Goal: Book appointment/travel/reservation

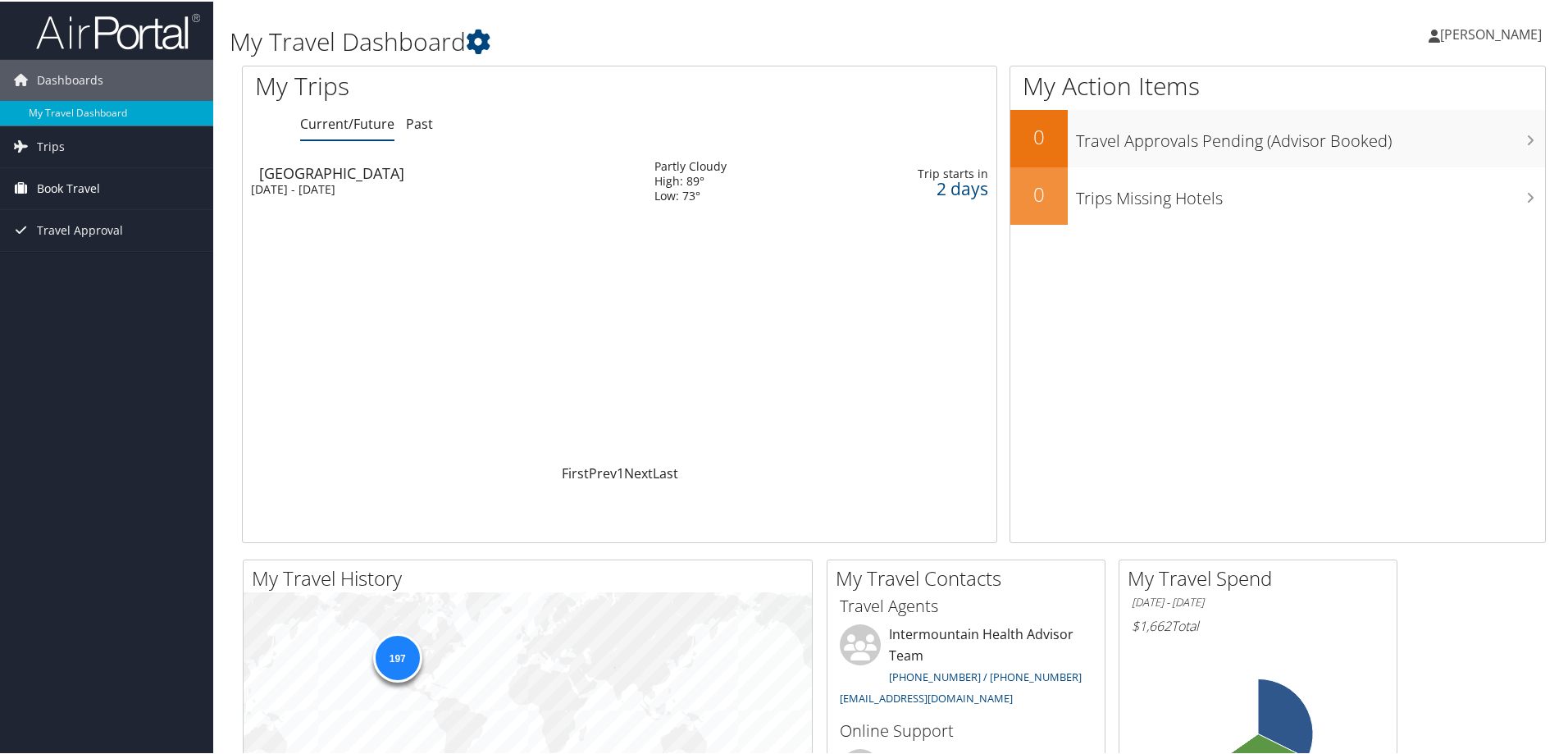
click at [81, 180] on span "Book Travel" at bounding box center [68, 186] width 63 height 41
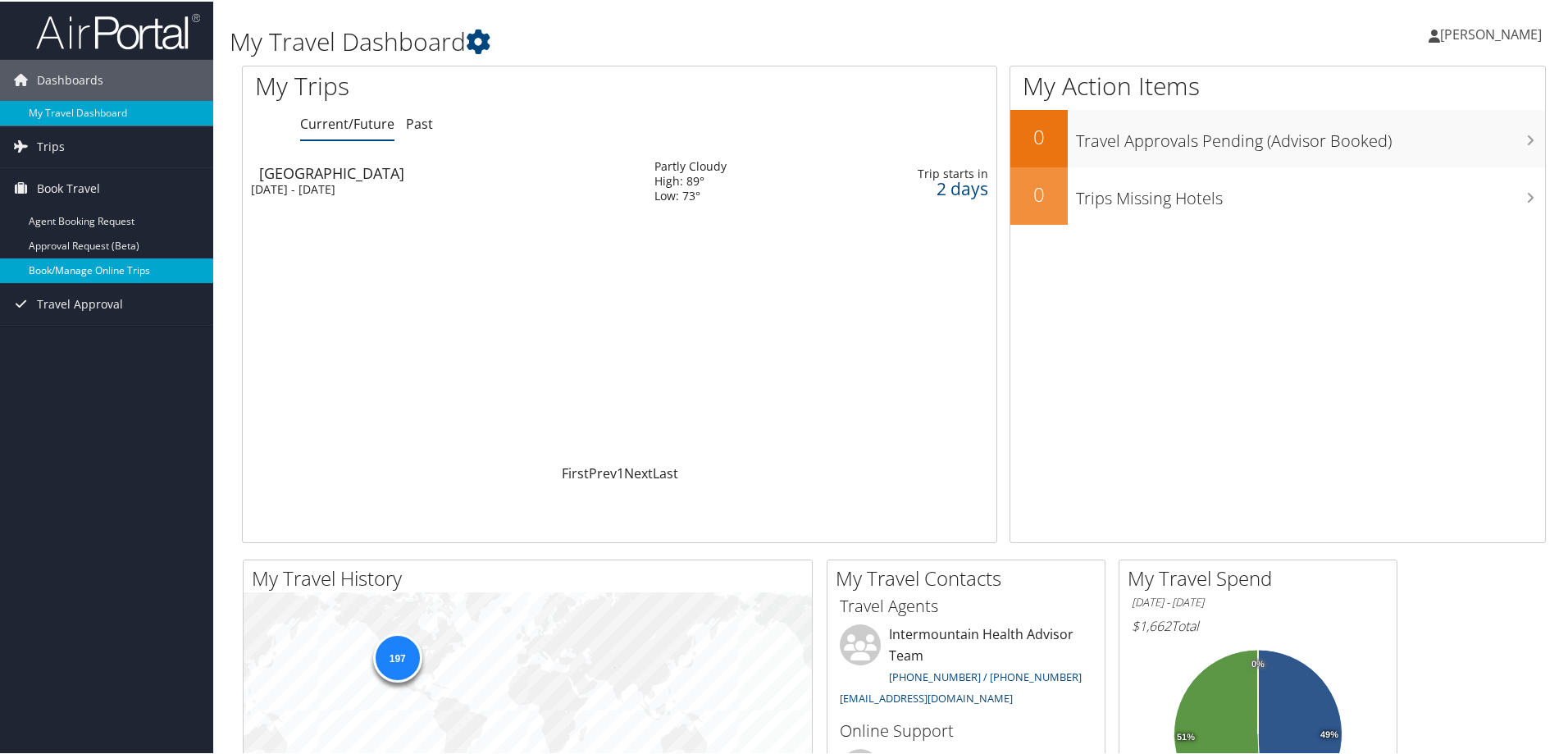
click at [69, 266] on link "Book/Manage Online Trips" at bounding box center [106, 268] width 213 height 24
